Goal: Task Accomplishment & Management: Complete application form

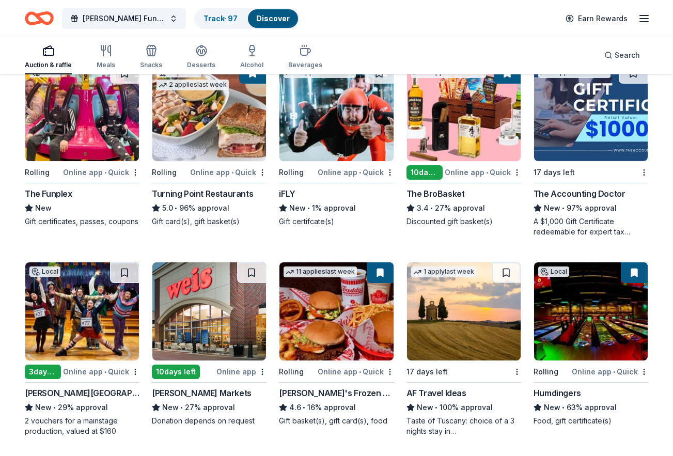
scroll to position [724, 0]
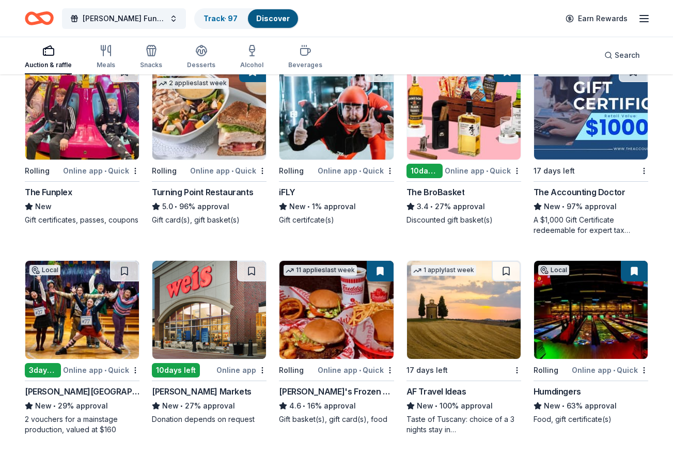
click at [469, 143] on img at bounding box center [464, 110] width 114 height 98
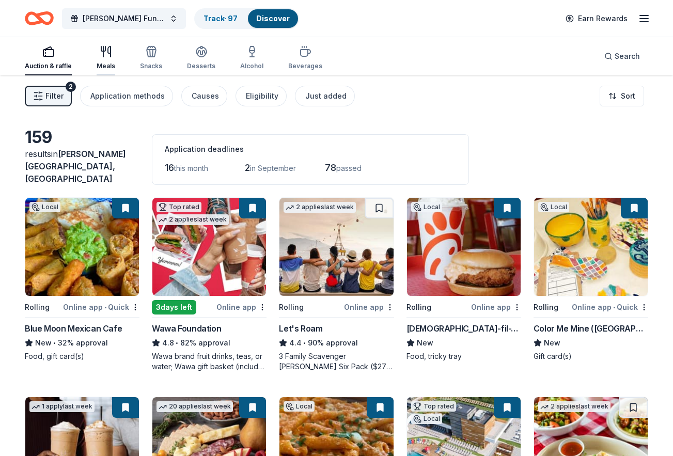
scroll to position [0, 0]
click at [67, 86] on div "2" at bounding box center [71, 87] width 10 height 10
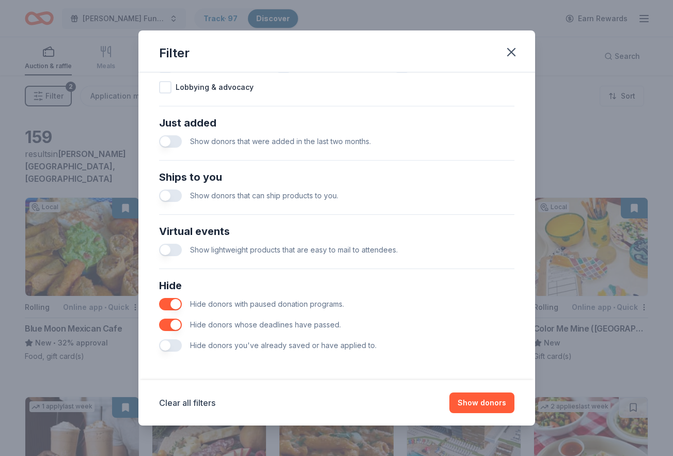
scroll to position [372, 0]
click at [281, 346] on span "Hide donors you've already saved or have applied to." at bounding box center [283, 345] width 186 height 9
drag, startPoint x: 180, startPoint y: 344, endPoint x: 219, endPoint y: 346, distance: 39.8
click at [180, 344] on button "button" at bounding box center [170, 345] width 23 height 12
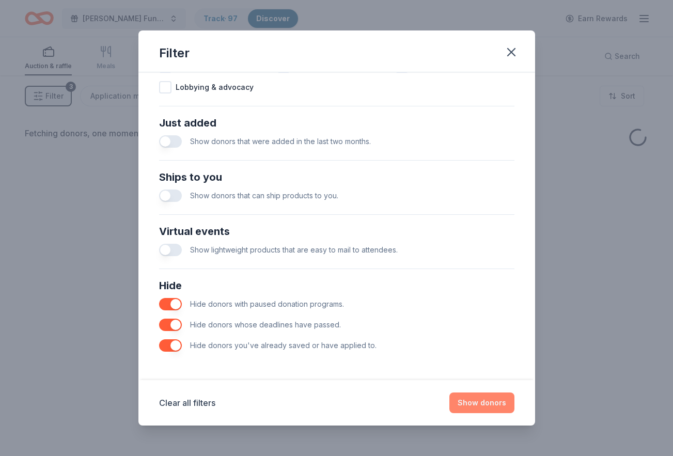
click at [460, 409] on button "Show donors" at bounding box center [481, 402] width 65 height 21
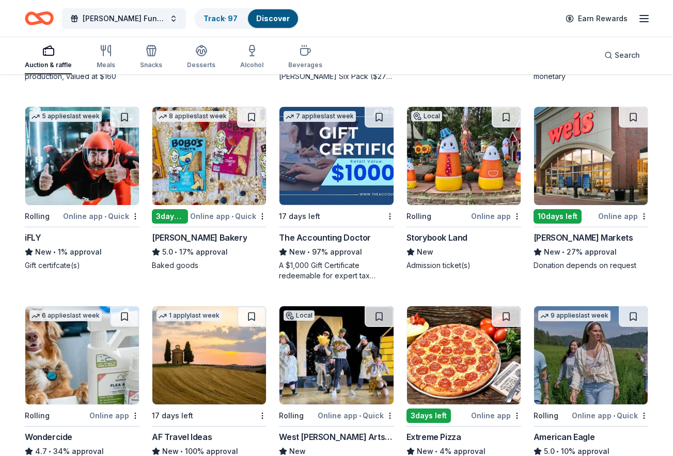
scroll to position [293, 0]
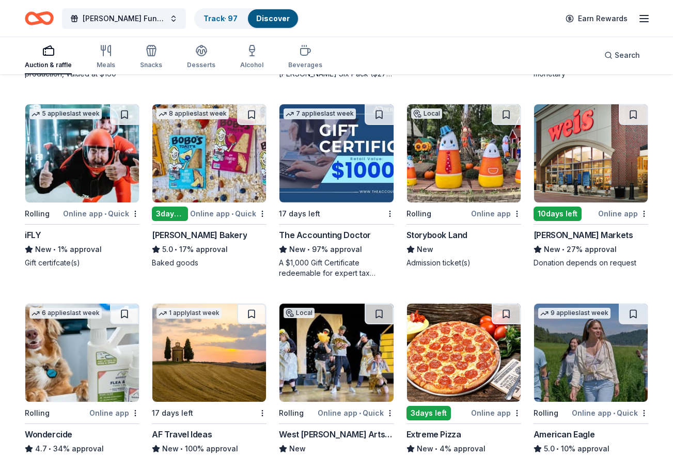
click at [216, 170] on img at bounding box center [209, 153] width 114 height 98
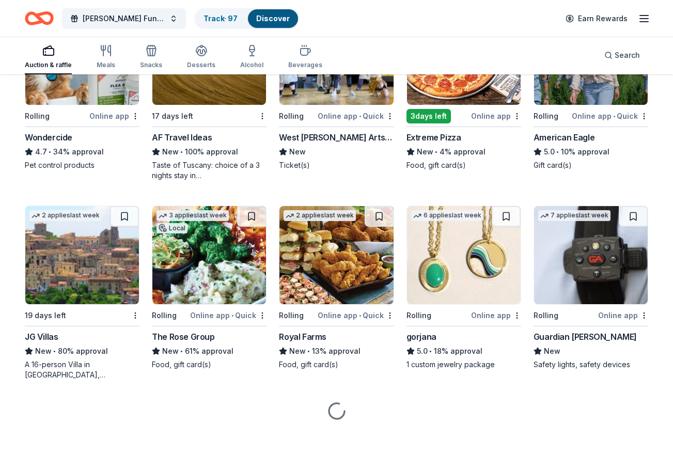
scroll to position [589, 0]
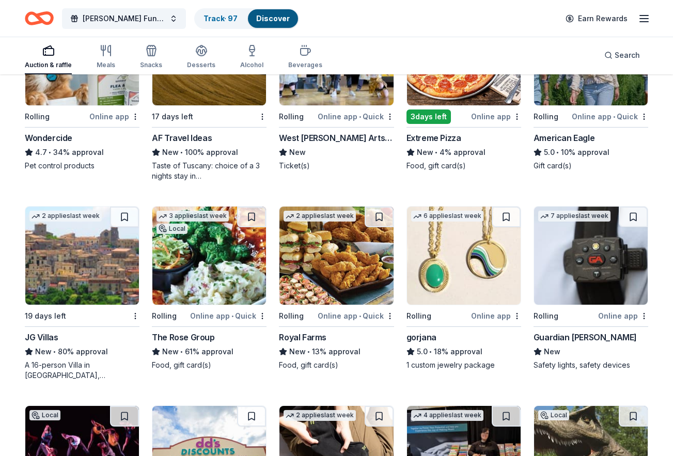
click at [242, 267] on img at bounding box center [209, 256] width 114 height 98
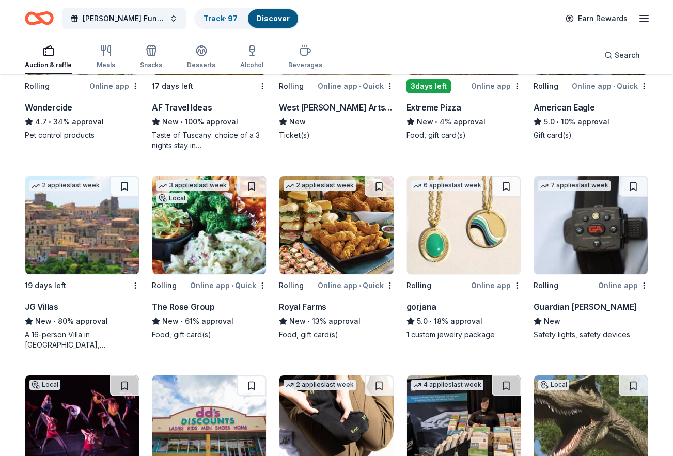
scroll to position [619, 0]
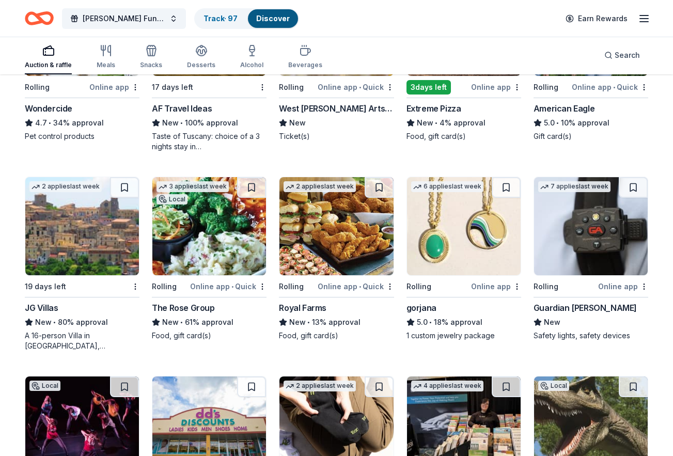
click at [468, 244] on img at bounding box center [464, 226] width 114 height 98
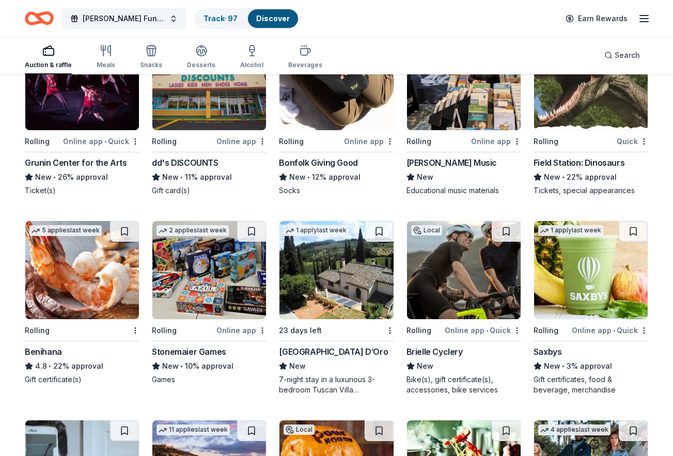
scroll to position [970, 0]
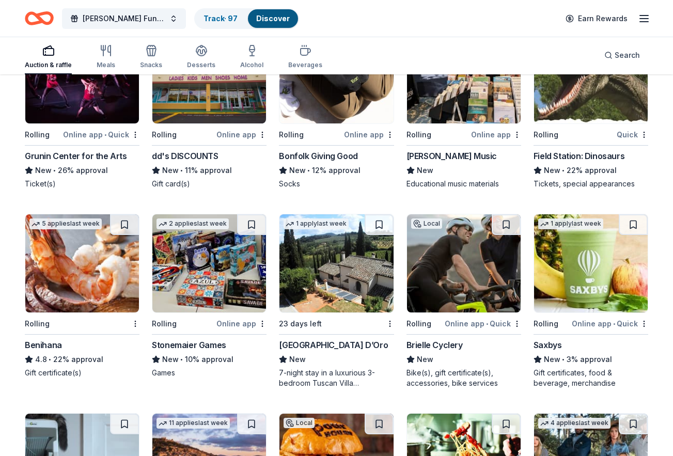
click at [218, 242] on img at bounding box center [209, 263] width 114 height 98
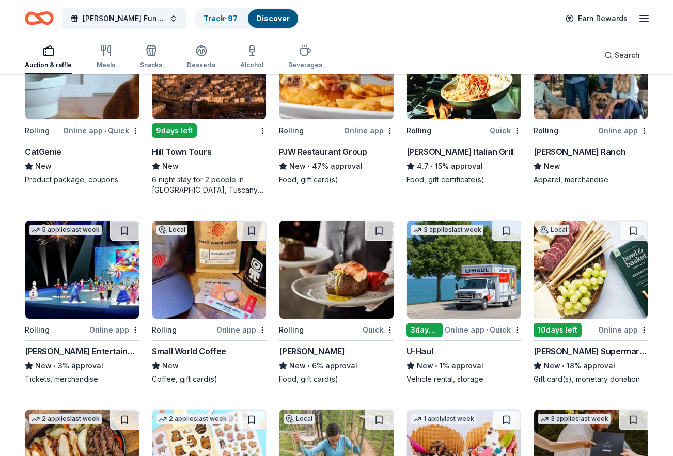
scroll to position [1360, 0]
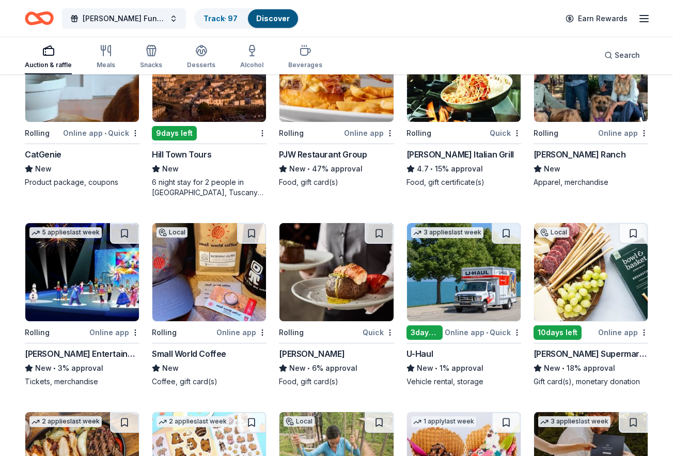
click at [324, 243] on img at bounding box center [336, 272] width 114 height 98
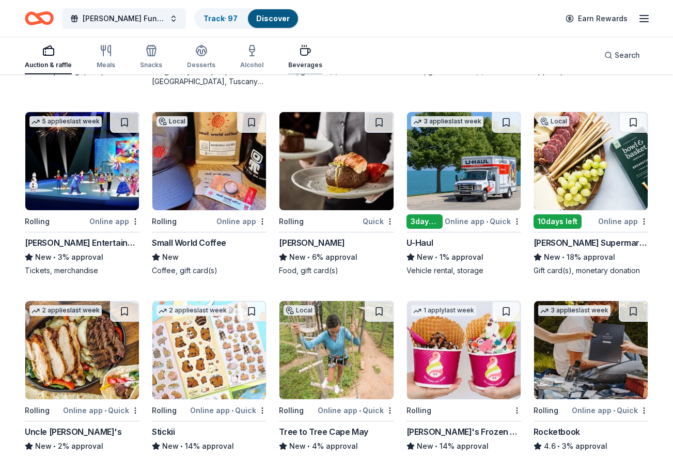
scroll to position [1474, 0]
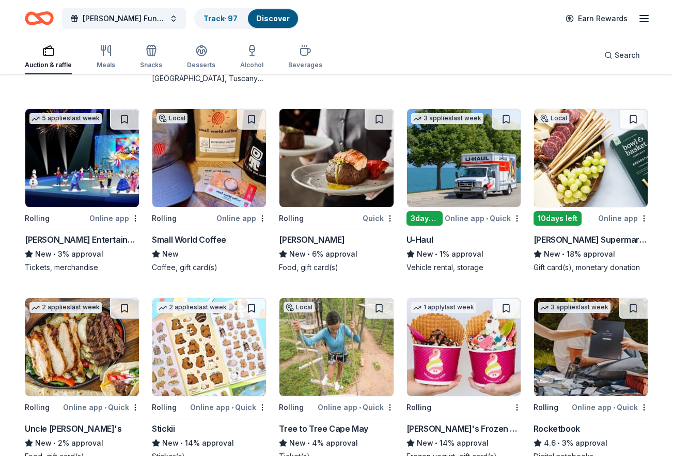
click at [562, 181] on img at bounding box center [591, 158] width 114 height 98
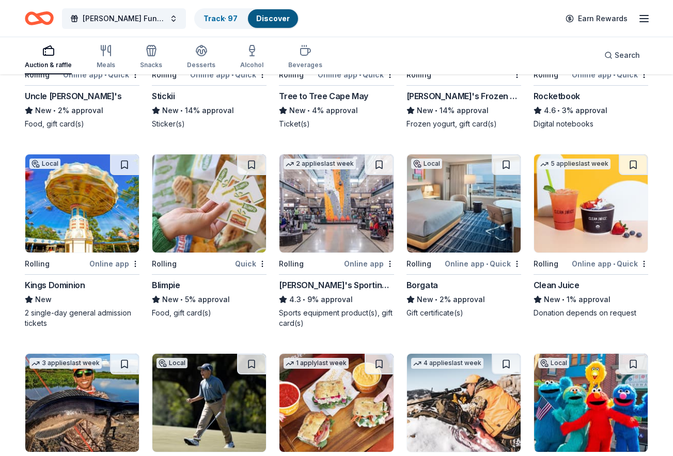
scroll to position [1803, 0]
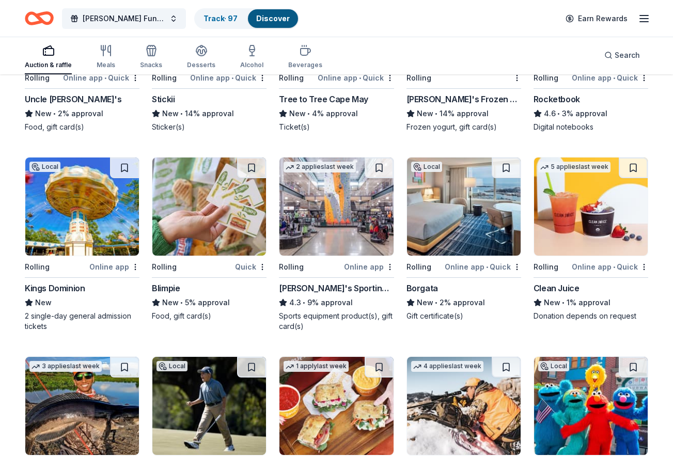
click at [455, 206] on img at bounding box center [464, 206] width 114 height 98
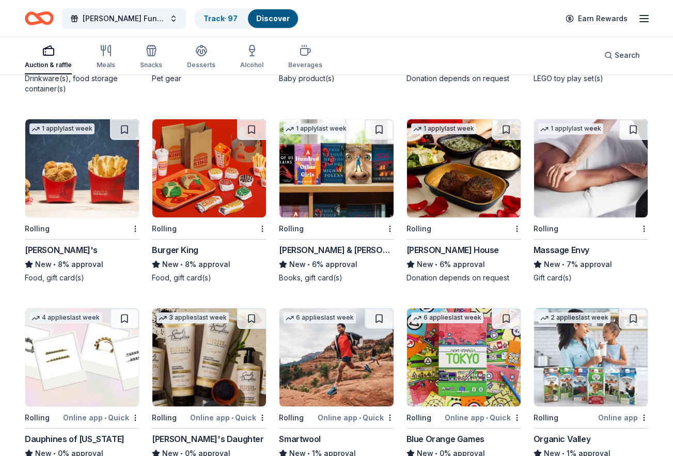
scroll to position [3817, 0]
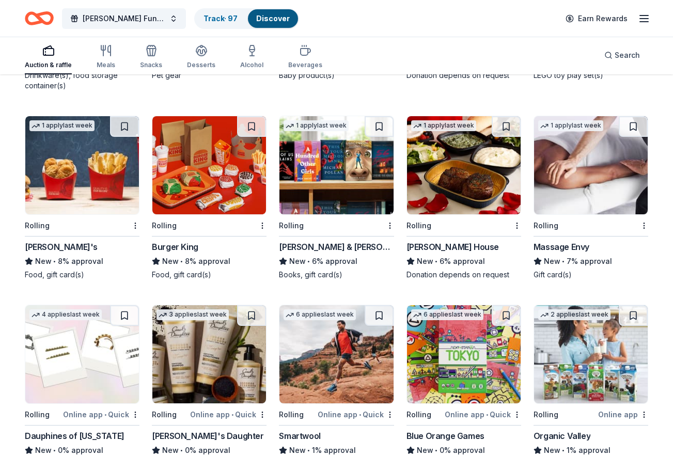
click at [556, 205] on img at bounding box center [591, 165] width 114 height 98
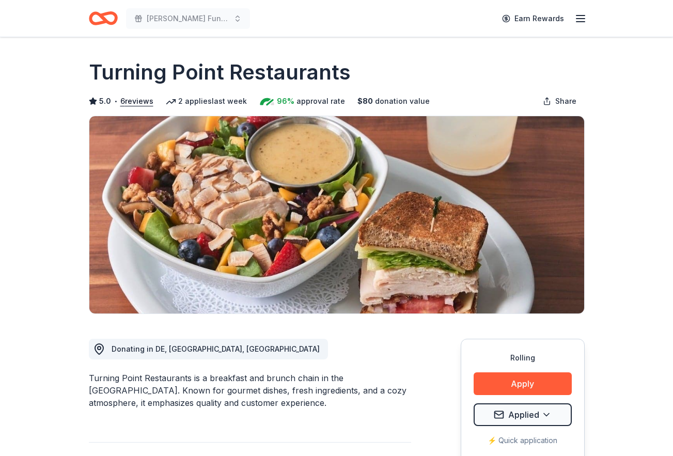
scroll to position [31, 0]
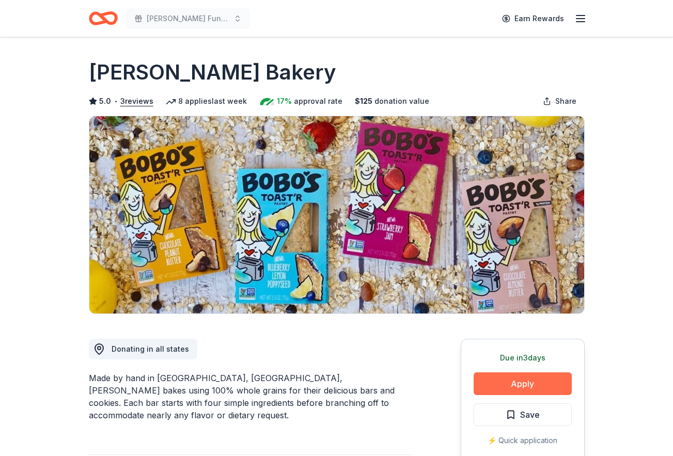
click at [518, 377] on button "Apply" at bounding box center [523, 383] width 98 height 23
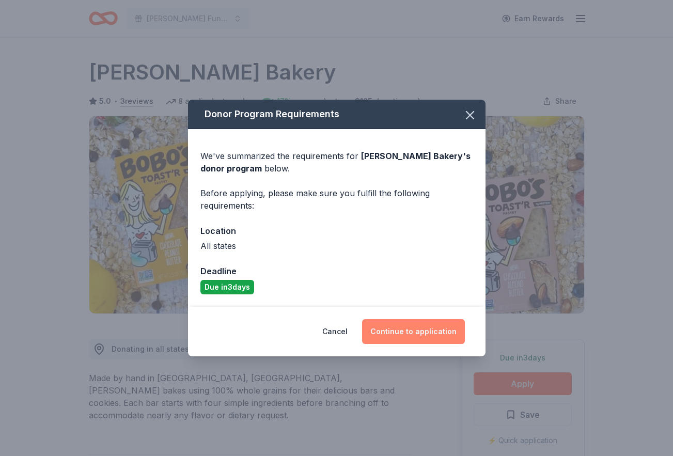
click at [392, 323] on button "Continue to application" at bounding box center [413, 331] width 103 height 25
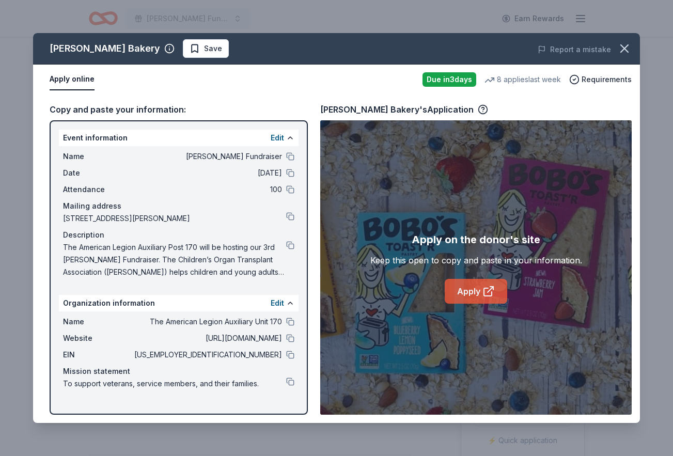
click at [461, 285] on link "Apply" at bounding box center [476, 291] width 62 height 25
click at [614, 43] on button "button" at bounding box center [624, 48] width 23 height 23
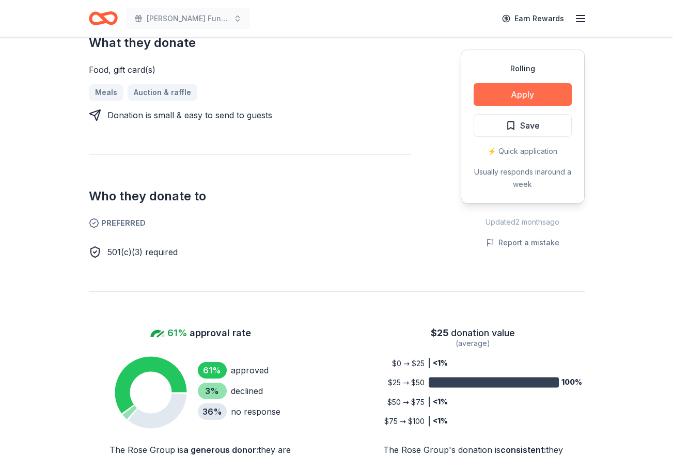
scroll to position [431, 0]
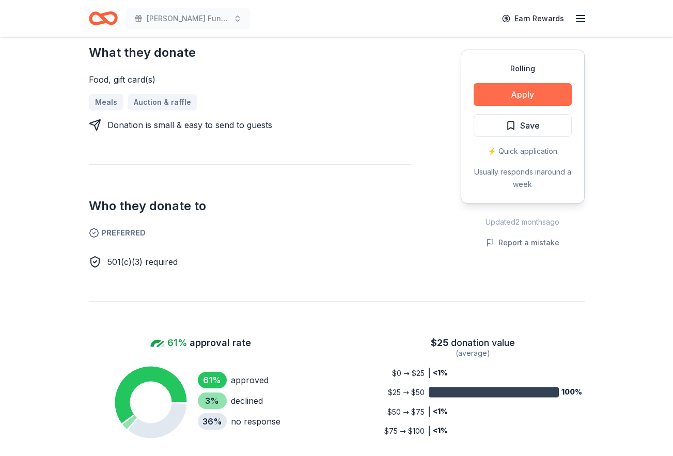
click at [515, 99] on button "Apply" at bounding box center [523, 94] width 98 height 23
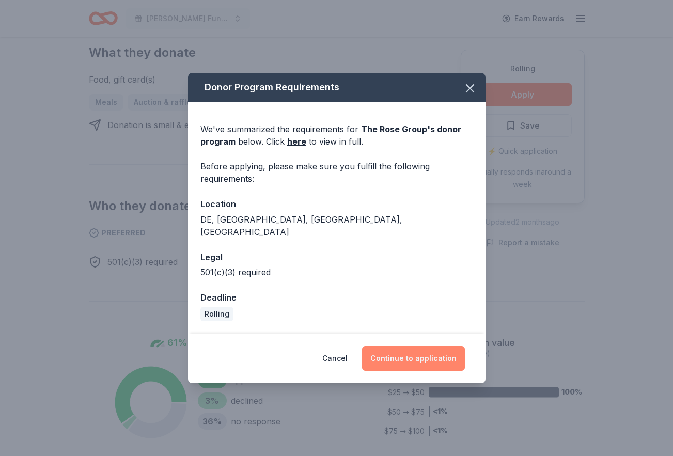
click at [409, 348] on button "Continue to application" at bounding box center [413, 358] width 103 height 25
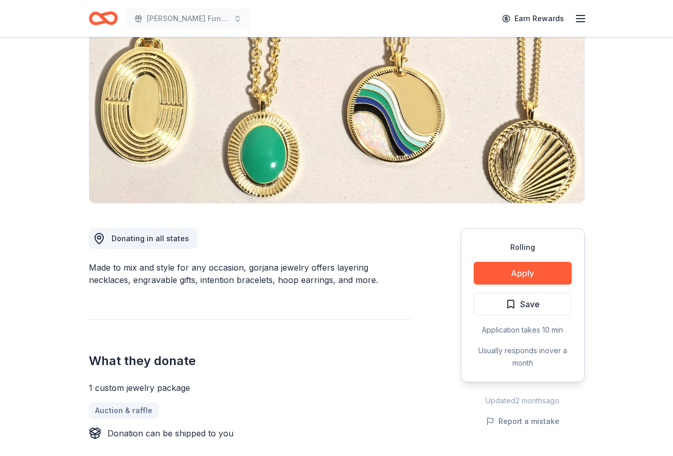
scroll to position [112, 0]
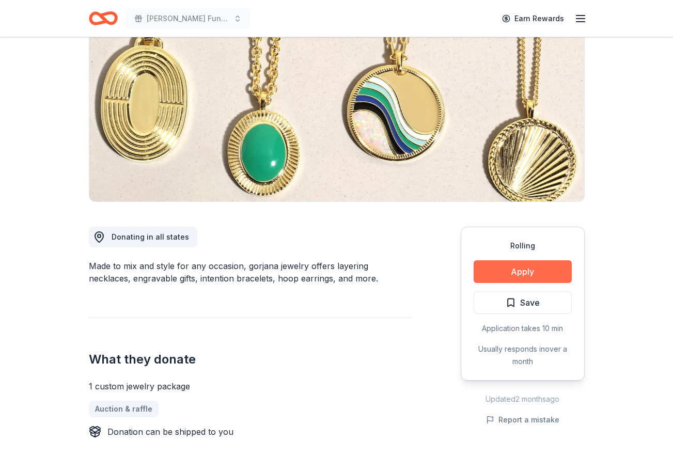
click at [512, 274] on button "Apply" at bounding box center [523, 271] width 98 height 23
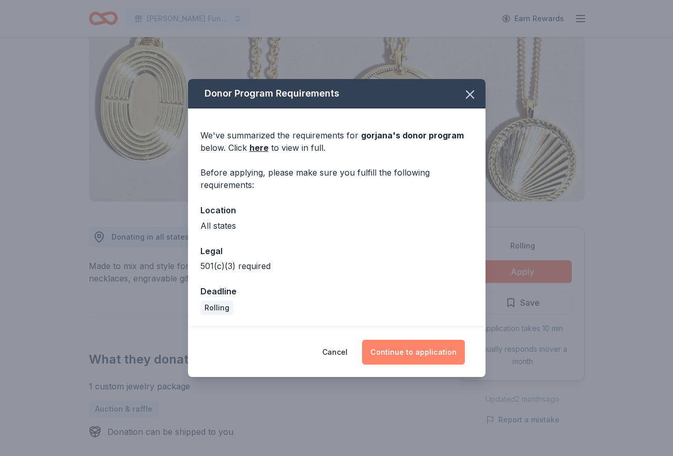
click at [422, 343] on button "Continue to application" at bounding box center [413, 352] width 103 height 25
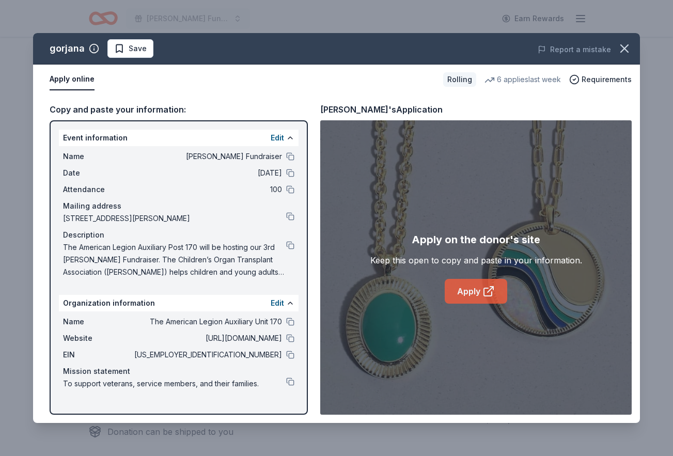
click at [467, 291] on link "Apply" at bounding box center [476, 291] width 62 height 25
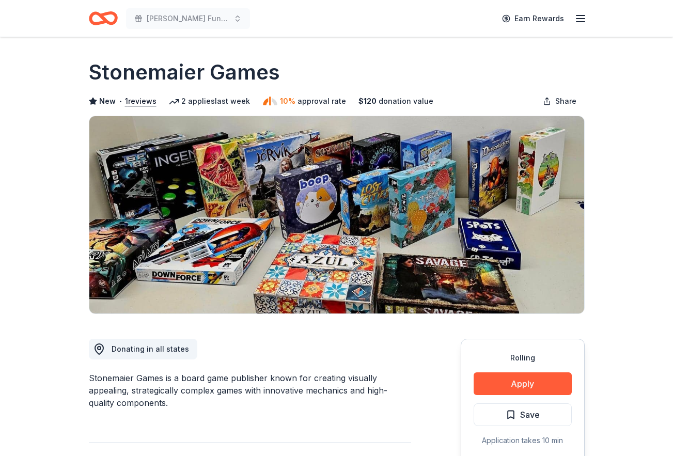
click at [545, 370] on div "Rolling Apply Save Application takes 10 min Usually responds in around a week" at bounding box center [523, 416] width 124 height 154
click at [542, 374] on button "Apply" at bounding box center [523, 383] width 98 height 23
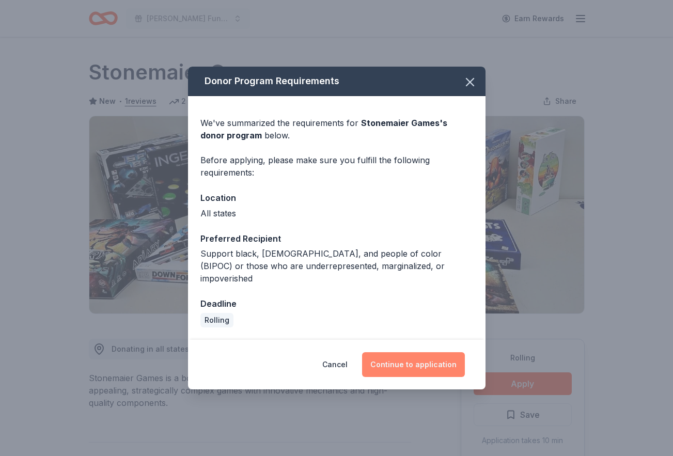
click at [454, 359] on button "Continue to application" at bounding box center [413, 364] width 103 height 25
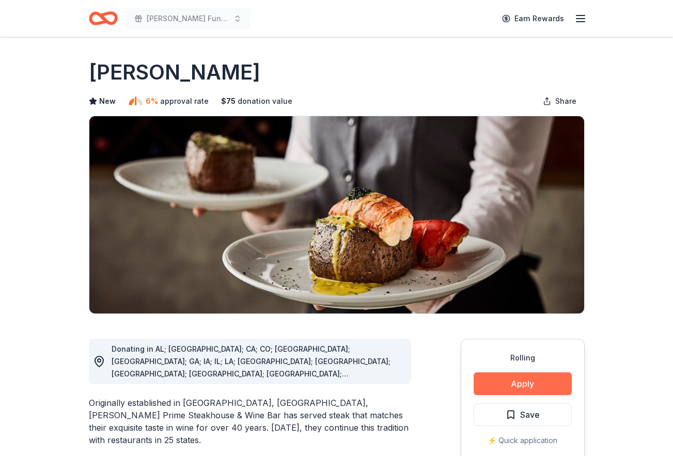
click at [510, 379] on button "Apply" at bounding box center [523, 383] width 98 height 23
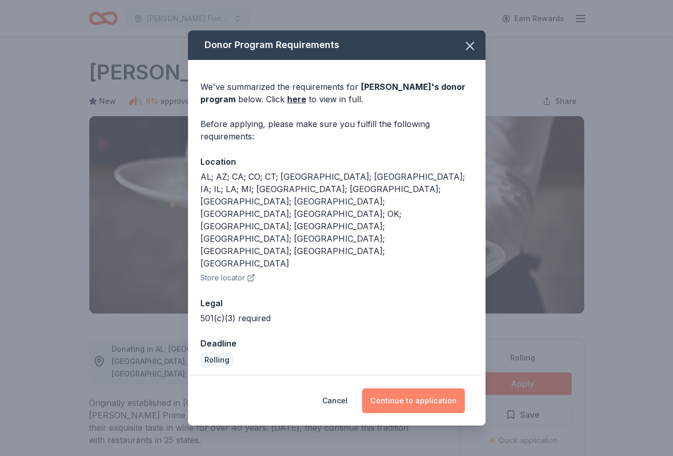
click at [454, 388] on button "Continue to application" at bounding box center [413, 400] width 103 height 25
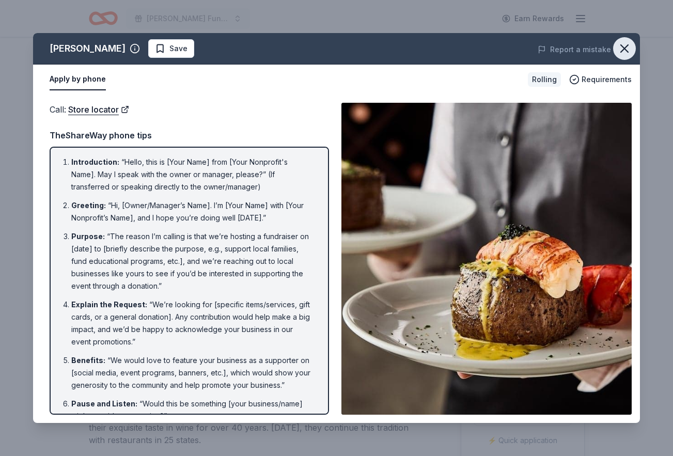
click at [620, 54] on icon "button" at bounding box center [624, 48] width 14 height 14
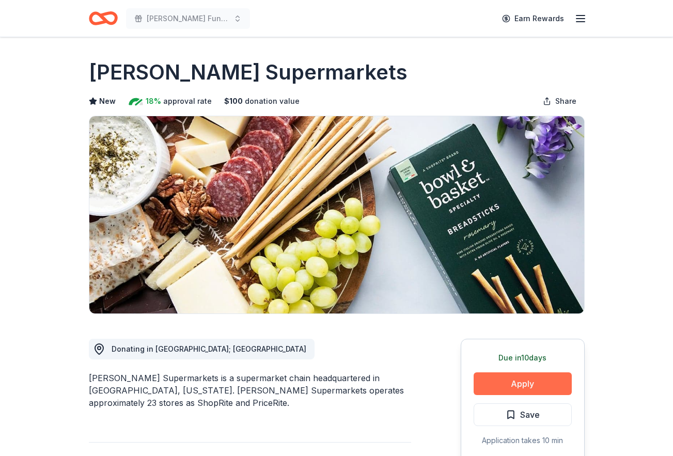
click at [489, 379] on button "Apply" at bounding box center [523, 383] width 98 height 23
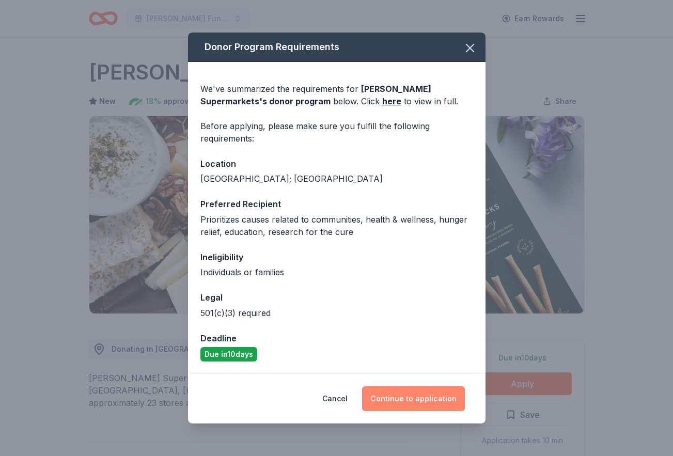
click at [415, 395] on button "Continue to application" at bounding box center [413, 398] width 103 height 25
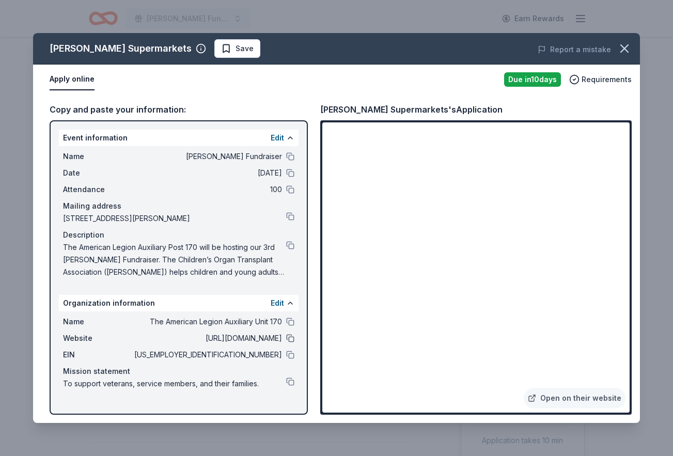
click at [286, 337] on button at bounding box center [290, 338] width 8 height 8
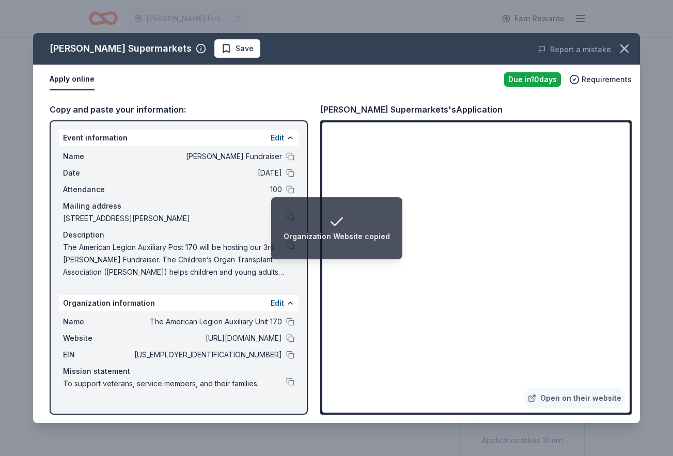
click at [252, 241] on div "Description" at bounding box center [178, 235] width 231 height 12
click at [289, 245] on li "Organization Website copied" at bounding box center [336, 228] width 131 height 62
click at [292, 269] on div "The American Legion Auxiliary Post 170 will be hosting our 3rd [PERSON_NAME] Fu…" at bounding box center [178, 259] width 231 height 37
click at [290, 246] on li "Organization Website copied" at bounding box center [336, 228] width 131 height 62
click at [238, 249] on span "The American Legion Auxiliary Post 170 will be hosting our 3rd [PERSON_NAME] Fu…" at bounding box center [174, 259] width 223 height 37
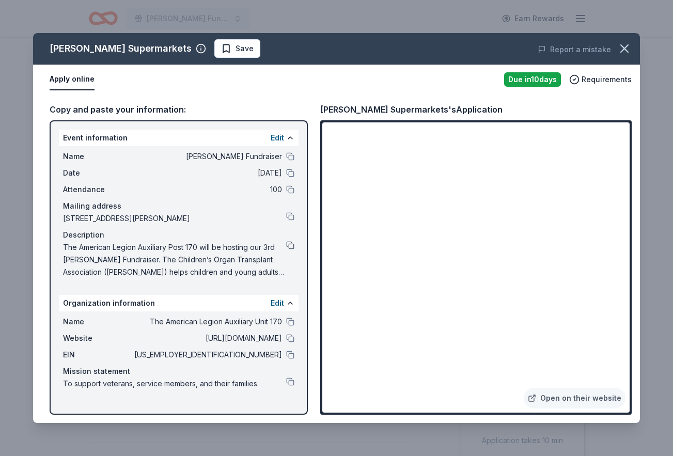
click at [288, 246] on button at bounding box center [290, 245] width 8 height 8
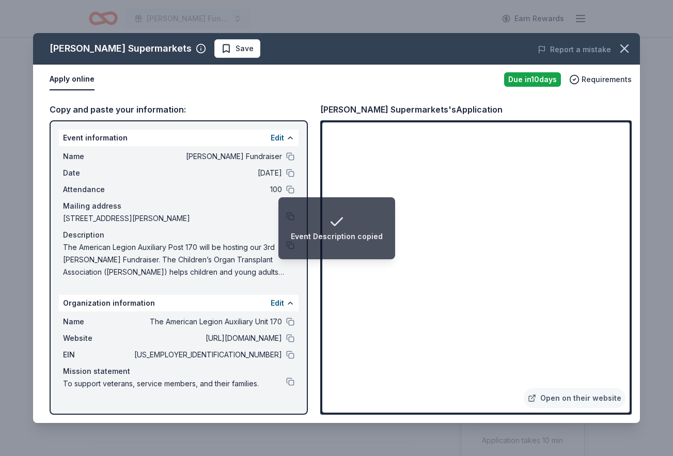
drag, startPoint x: 287, startPoint y: 382, endPoint x: 313, endPoint y: 370, distance: 29.4
click at [287, 382] on button at bounding box center [290, 381] width 8 height 8
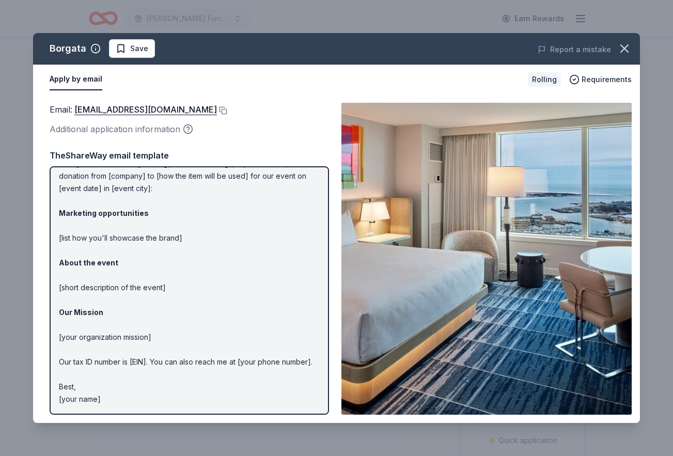
scroll to position [42, 0]
click at [621, 51] on icon "button" at bounding box center [624, 48] width 14 height 14
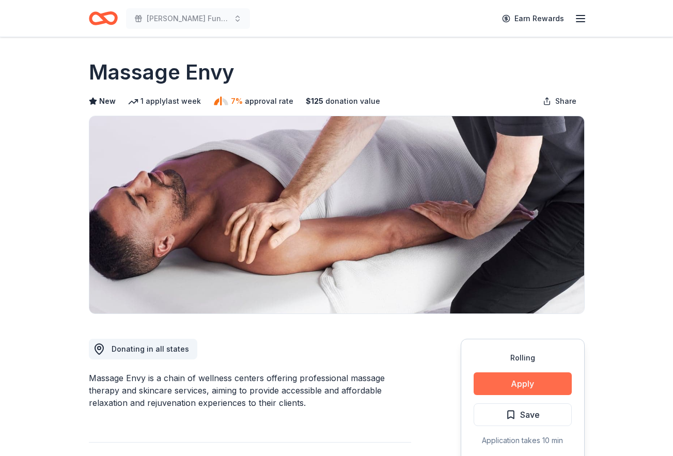
click at [505, 382] on button "Apply" at bounding box center [523, 383] width 98 height 23
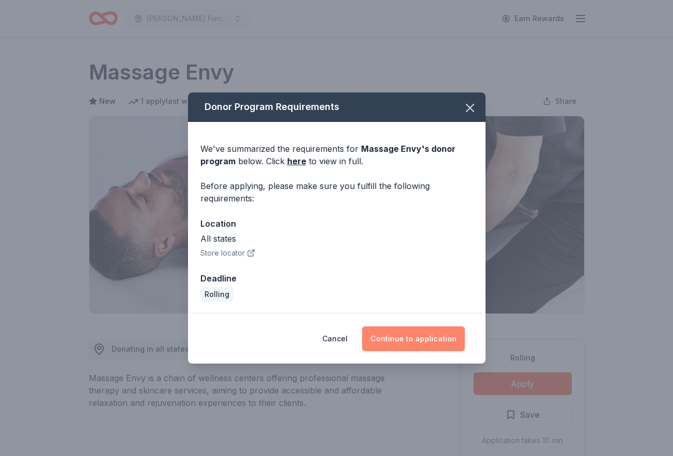
click at [440, 346] on button "Continue to application" at bounding box center [413, 338] width 103 height 25
